Goal: Transaction & Acquisition: Purchase product/service

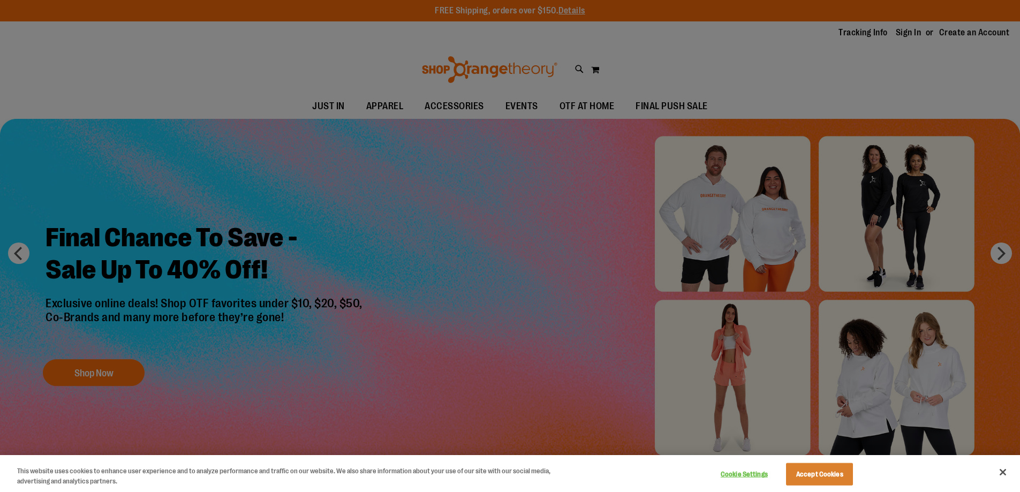
click at [412, 104] on div at bounding box center [510, 246] width 1020 height 492
click at [1006, 251] on div at bounding box center [510, 246] width 1020 height 492
click at [18, 256] on div at bounding box center [510, 246] width 1020 height 492
click at [329, 133] on div at bounding box center [510, 246] width 1020 height 492
click at [438, 107] on div at bounding box center [510, 246] width 1020 height 492
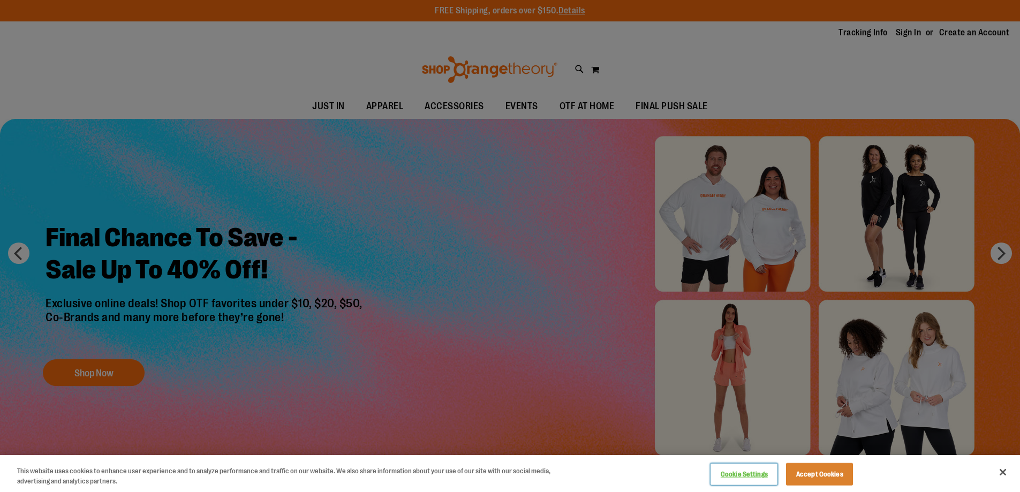
click at [727, 475] on button "Cookie Settings" at bounding box center [743, 474] width 67 height 21
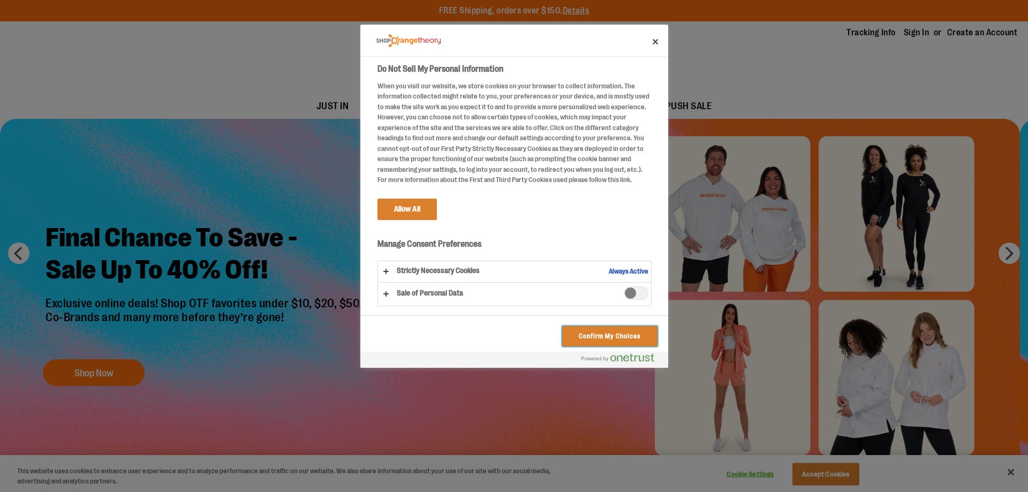
click at [589, 337] on button "Confirm My Choices" at bounding box center [609, 336] width 95 height 20
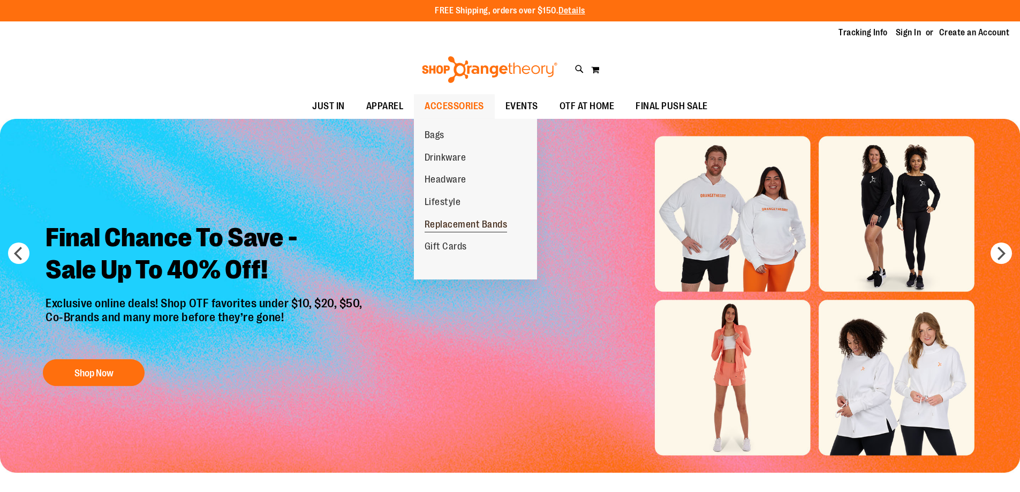
click at [493, 229] on span "Replacement Bands" at bounding box center [465, 225] width 83 height 13
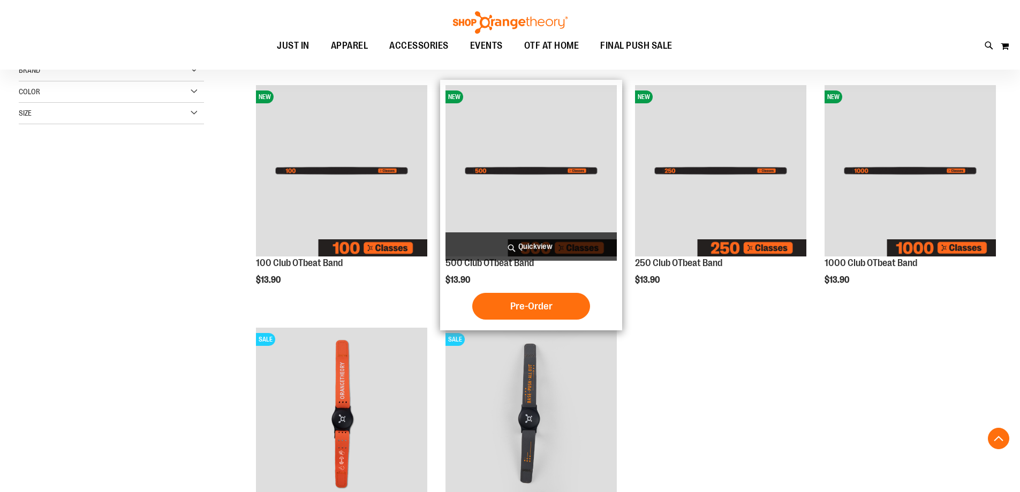
scroll to position [214, 0]
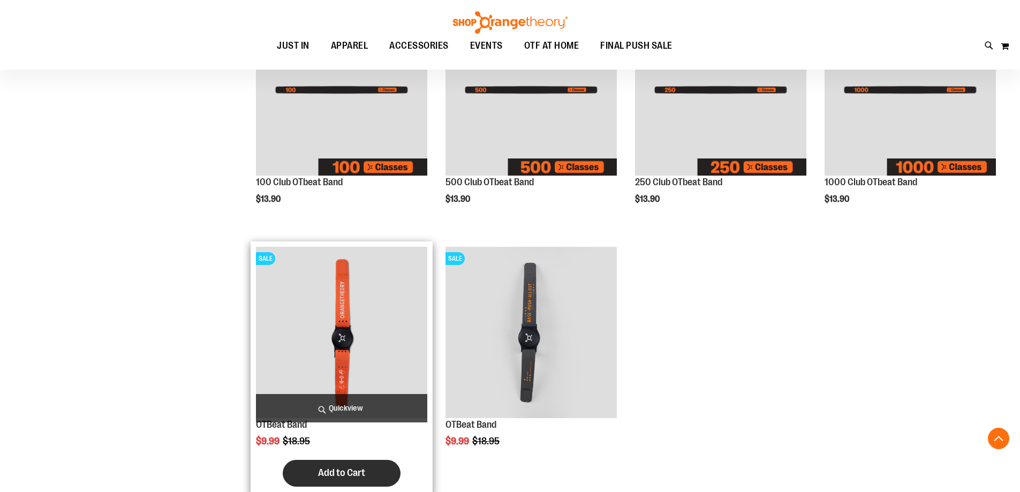
click at [359, 460] on button "Add to Cart" at bounding box center [342, 473] width 118 height 27
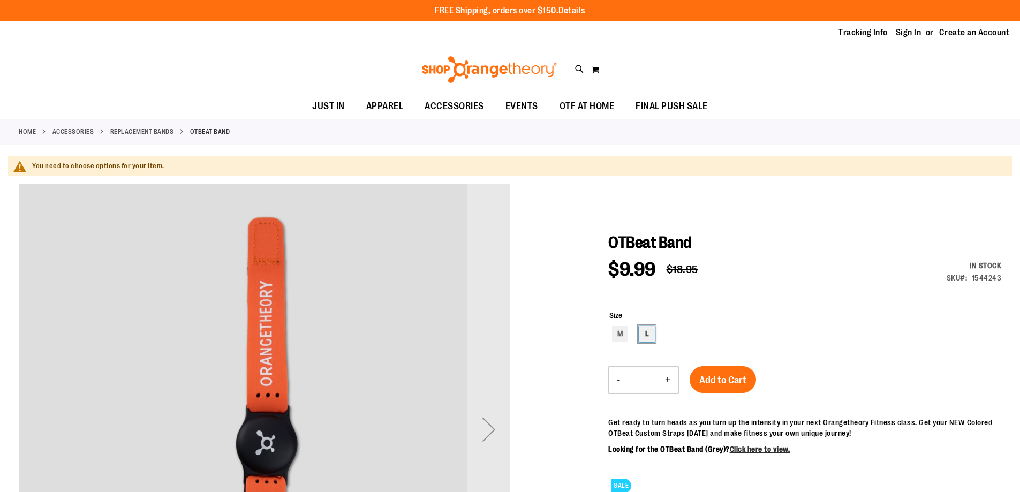
click at [642, 335] on div "L" at bounding box center [647, 334] width 16 height 16
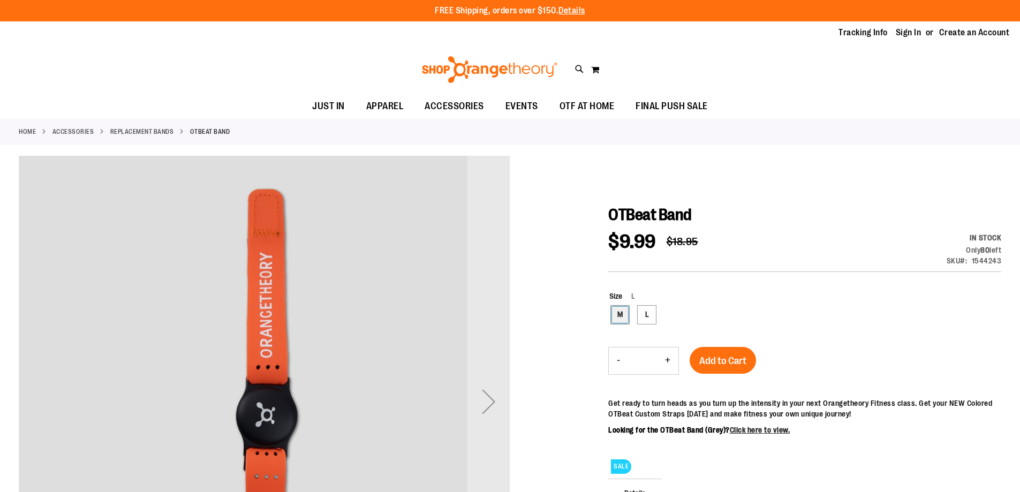
click at [619, 313] on div "M" at bounding box center [620, 315] width 16 height 16
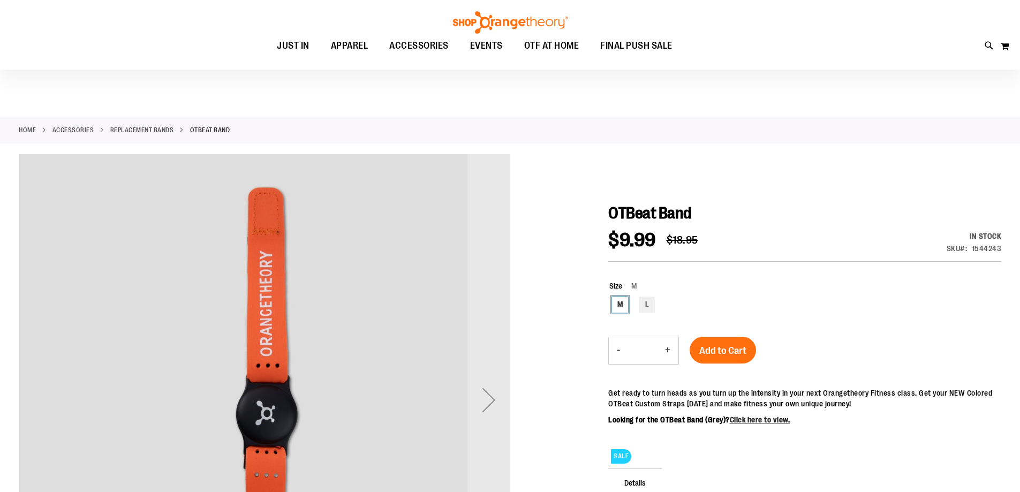
scroll to position [1, 0]
click at [648, 307] on div "L" at bounding box center [647, 305] width 16 height 16
type input "***"
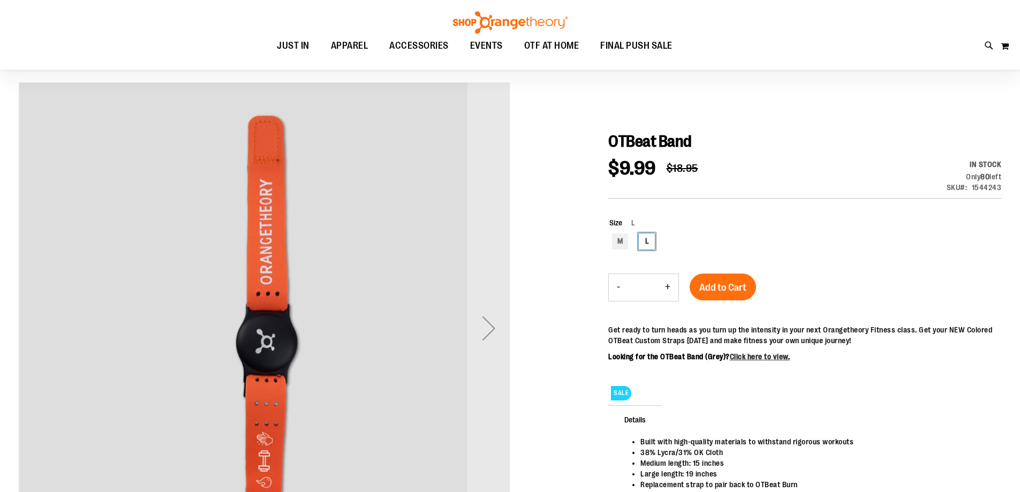
scroll to position [54, 0]
